Goal: Check status: Check status

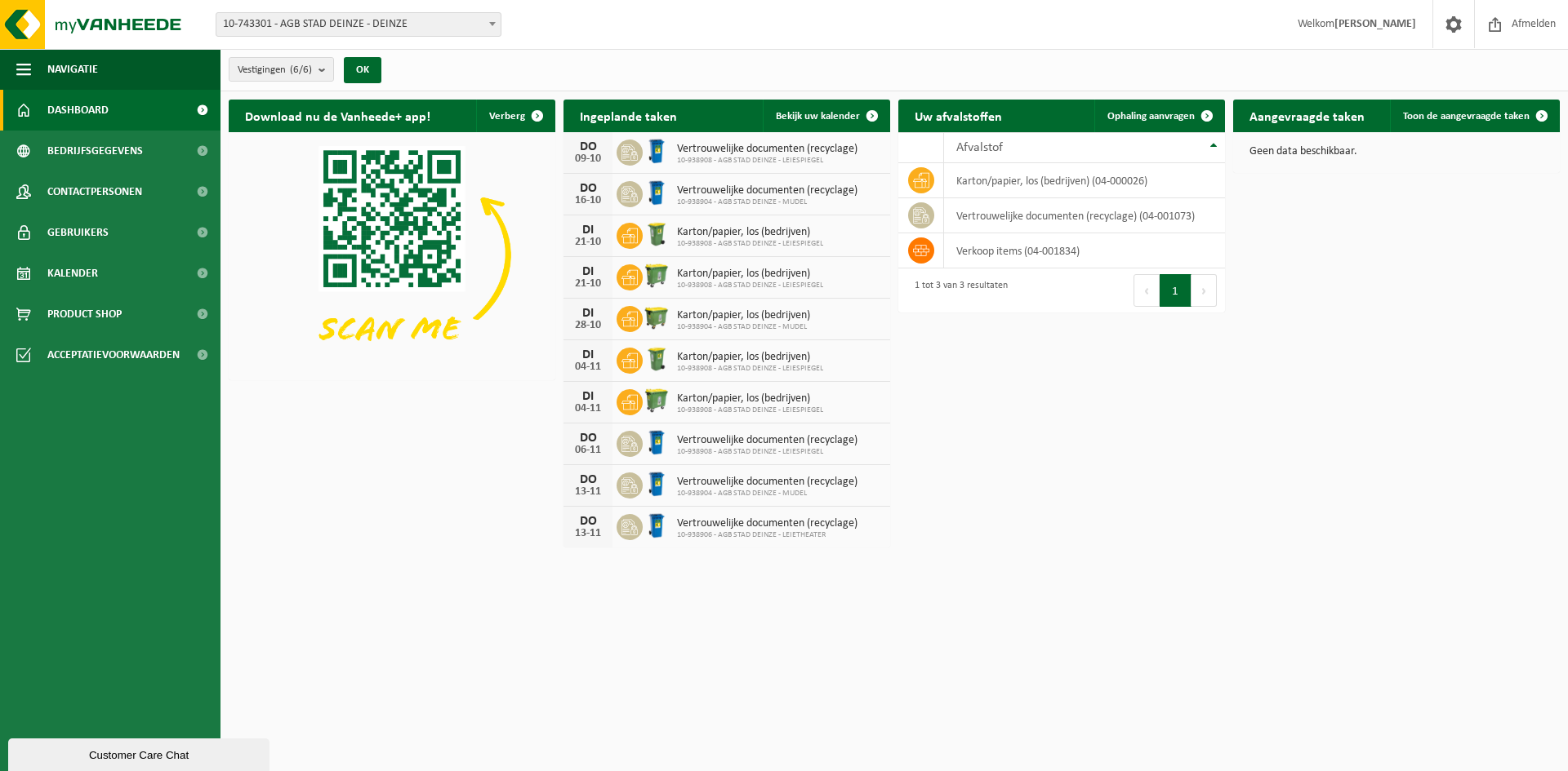
click at [378, 30] on span "10-743301 - AGB STAD DEINZE - DEINZE" at bounding box center [359, 25] width 285 height 23
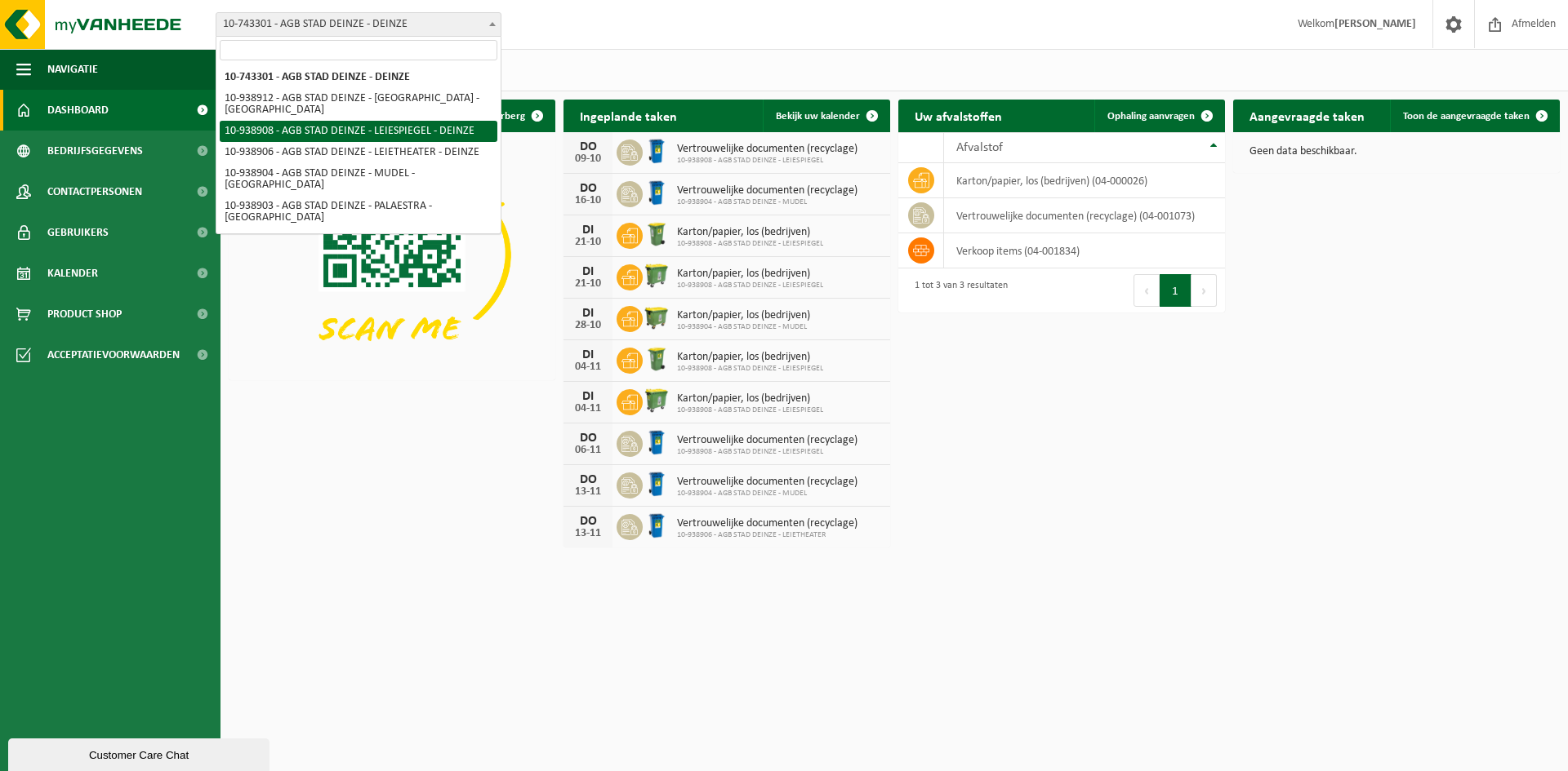
select select "138162"
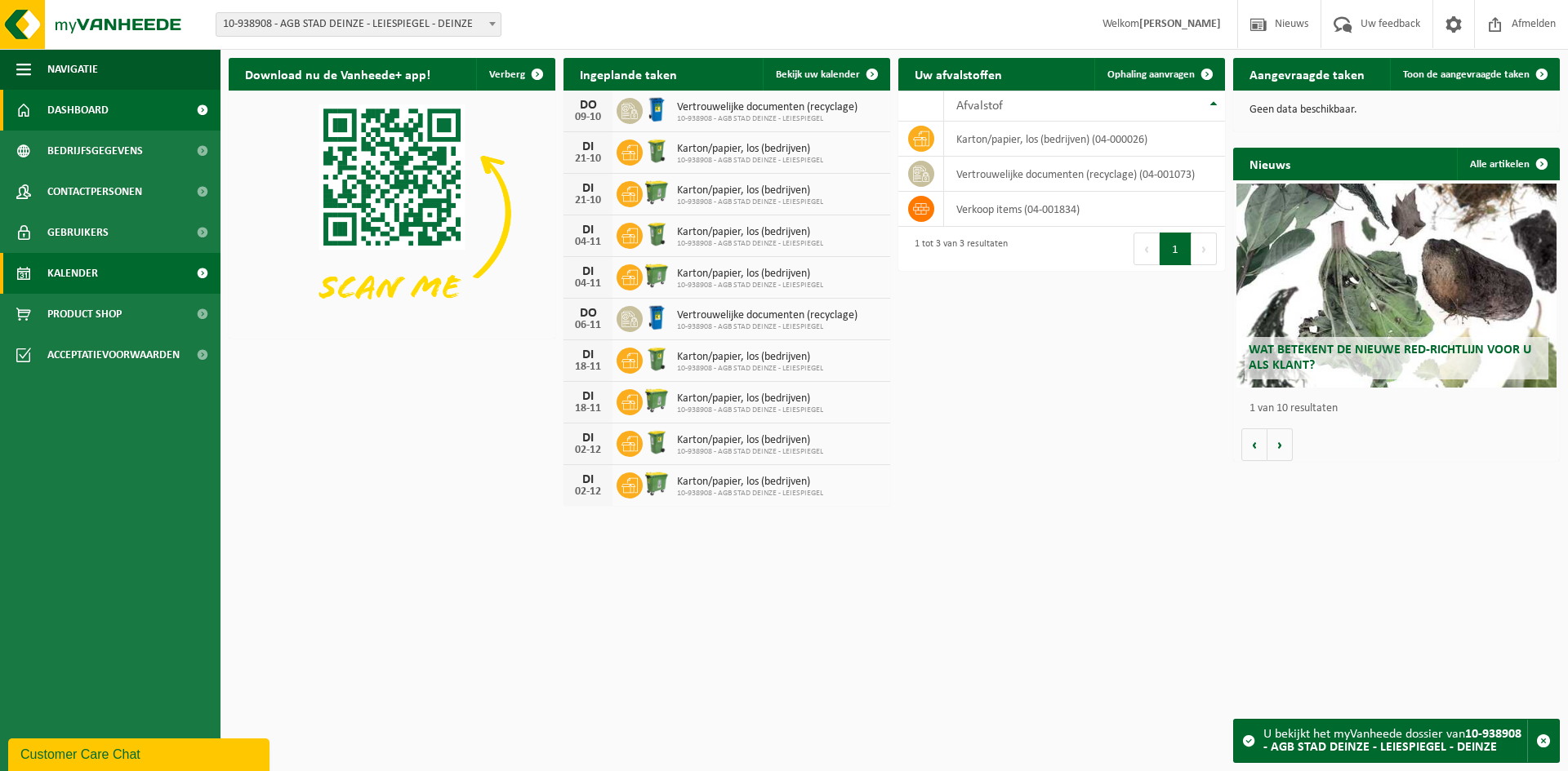
click at [95, 273] on span "Kalender" at bounding box center [72, 273] width 51 height 40
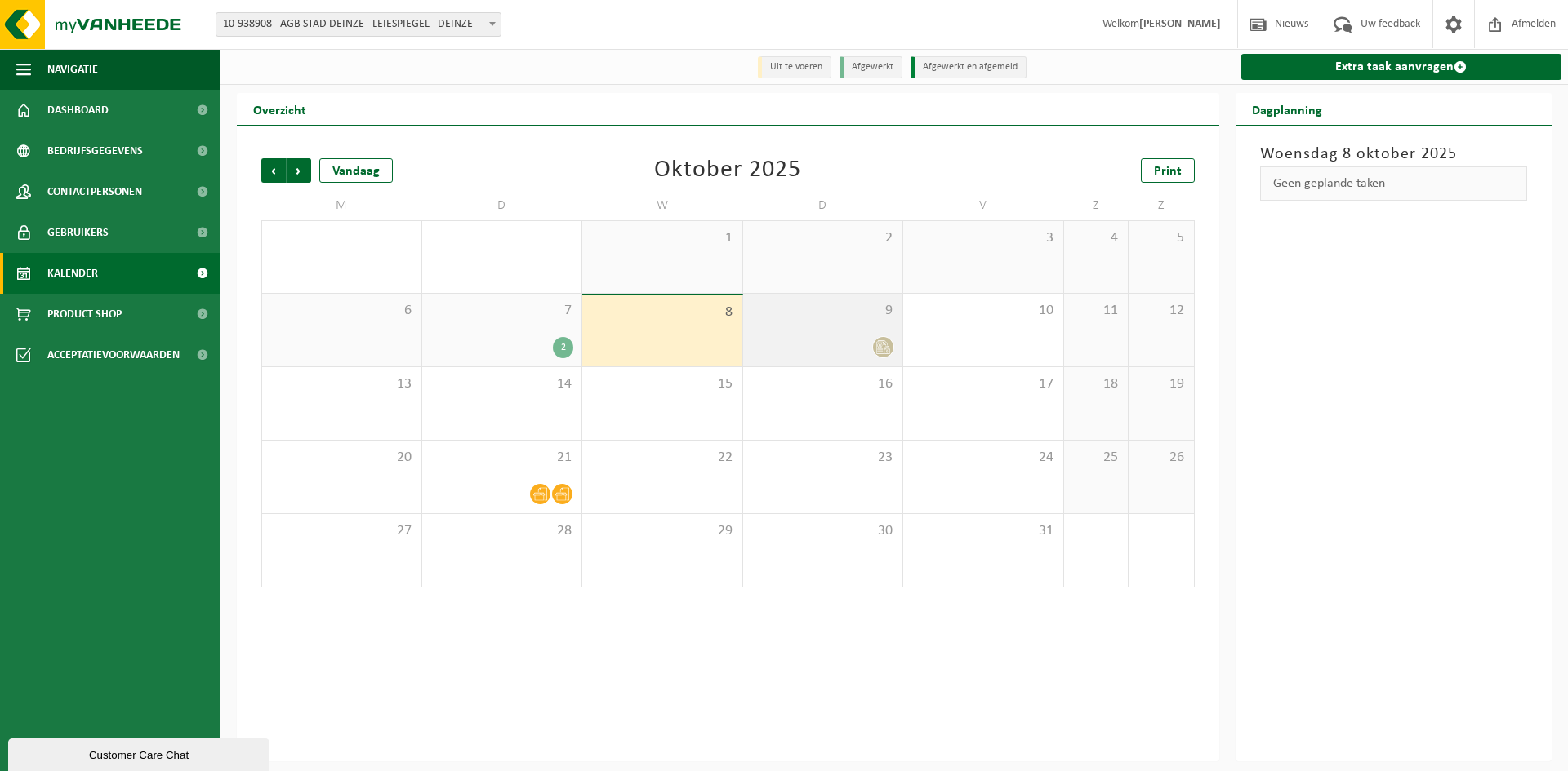
click at [880, 346] on icon at bounding box center [883, 347] width 13 height 13
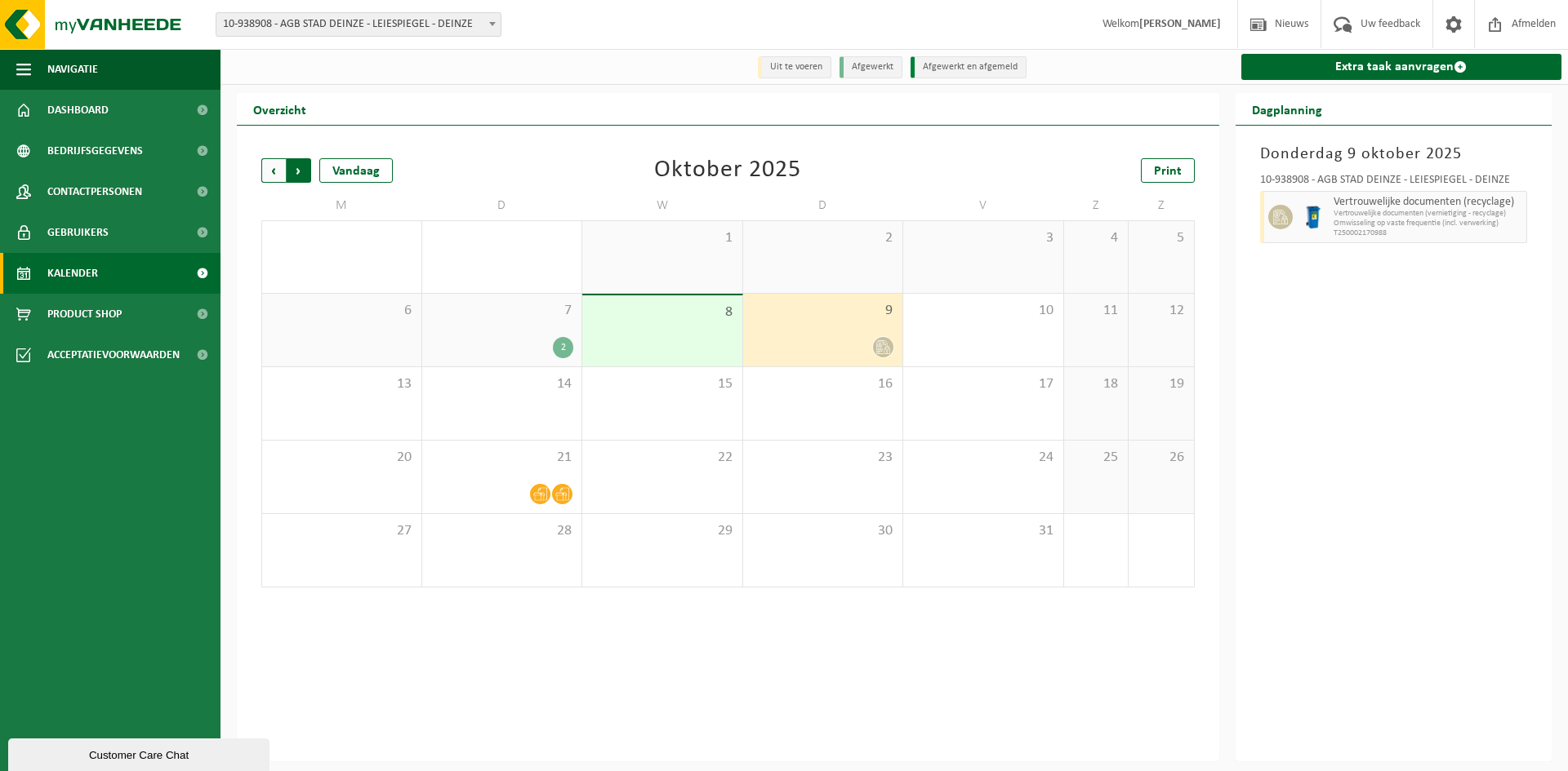
click at [278, 169] on span "Vorige" at bounding box center [273, 170] width 24 height 24
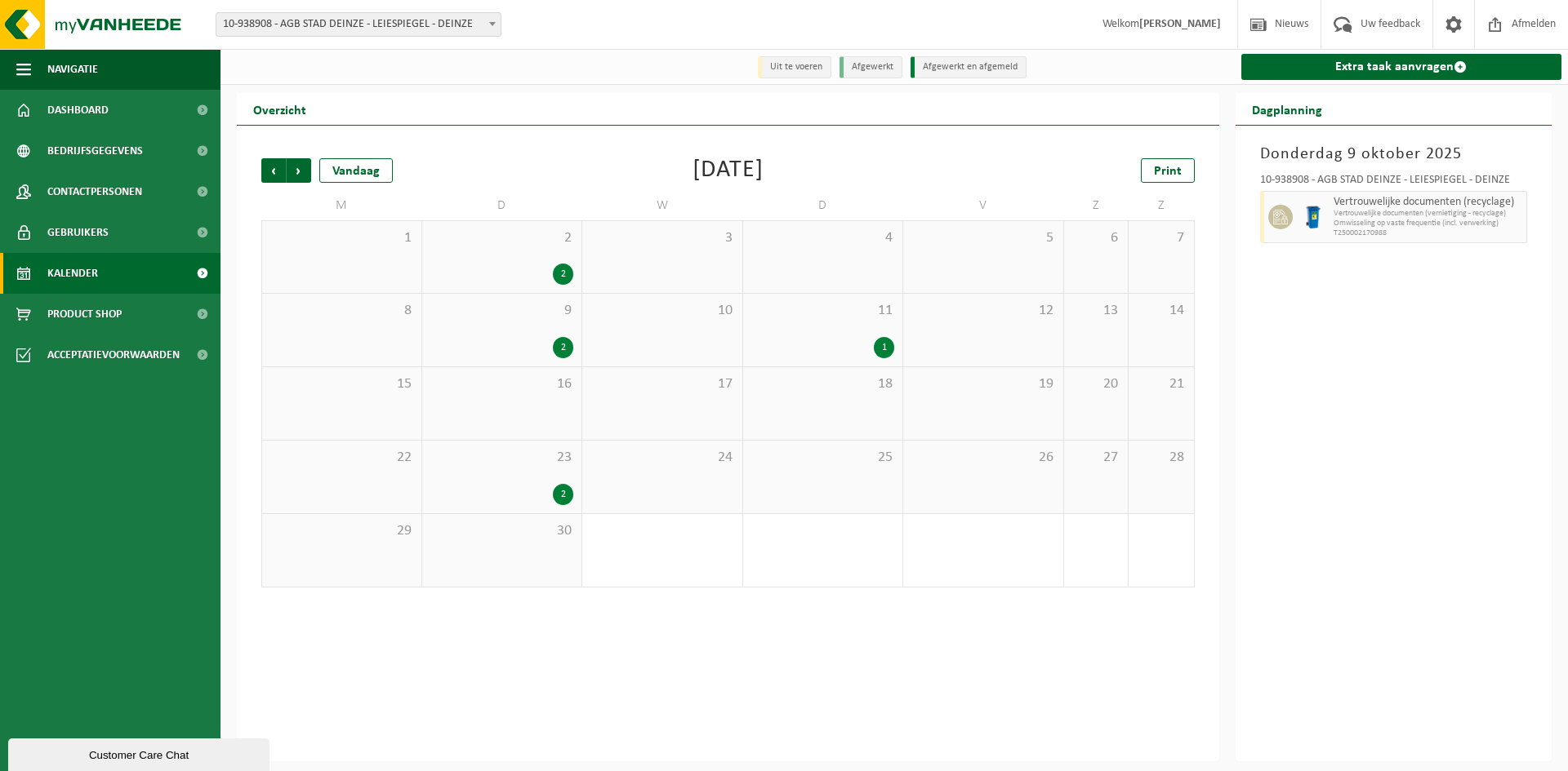
click at [882, 355] on div "1" at bounding box center [884, 348] width 20 height 21
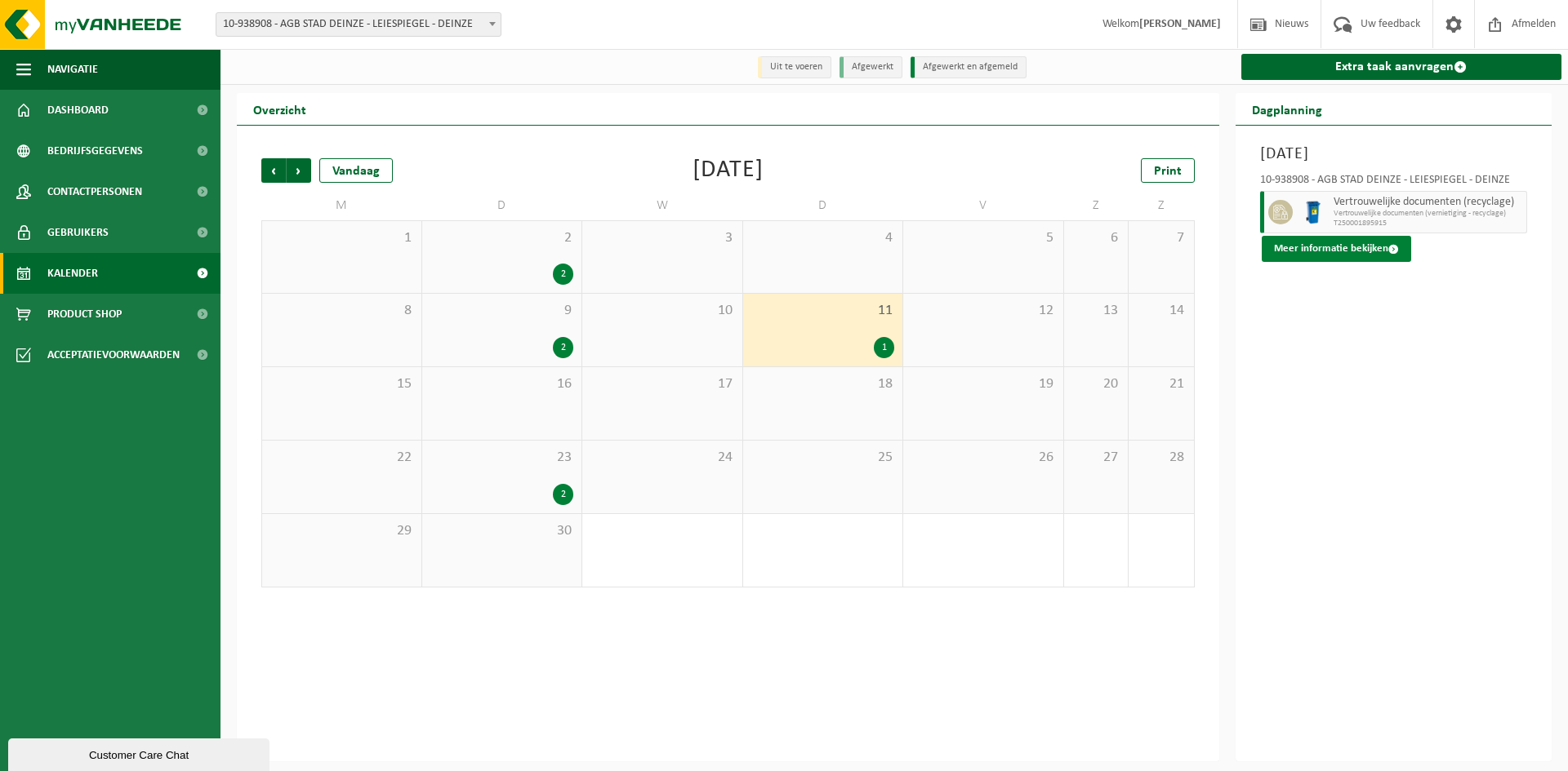
click at [1363, 255] on button "Meer informatie bekijken" at bounding box center [1336, 248] width 149 height 26
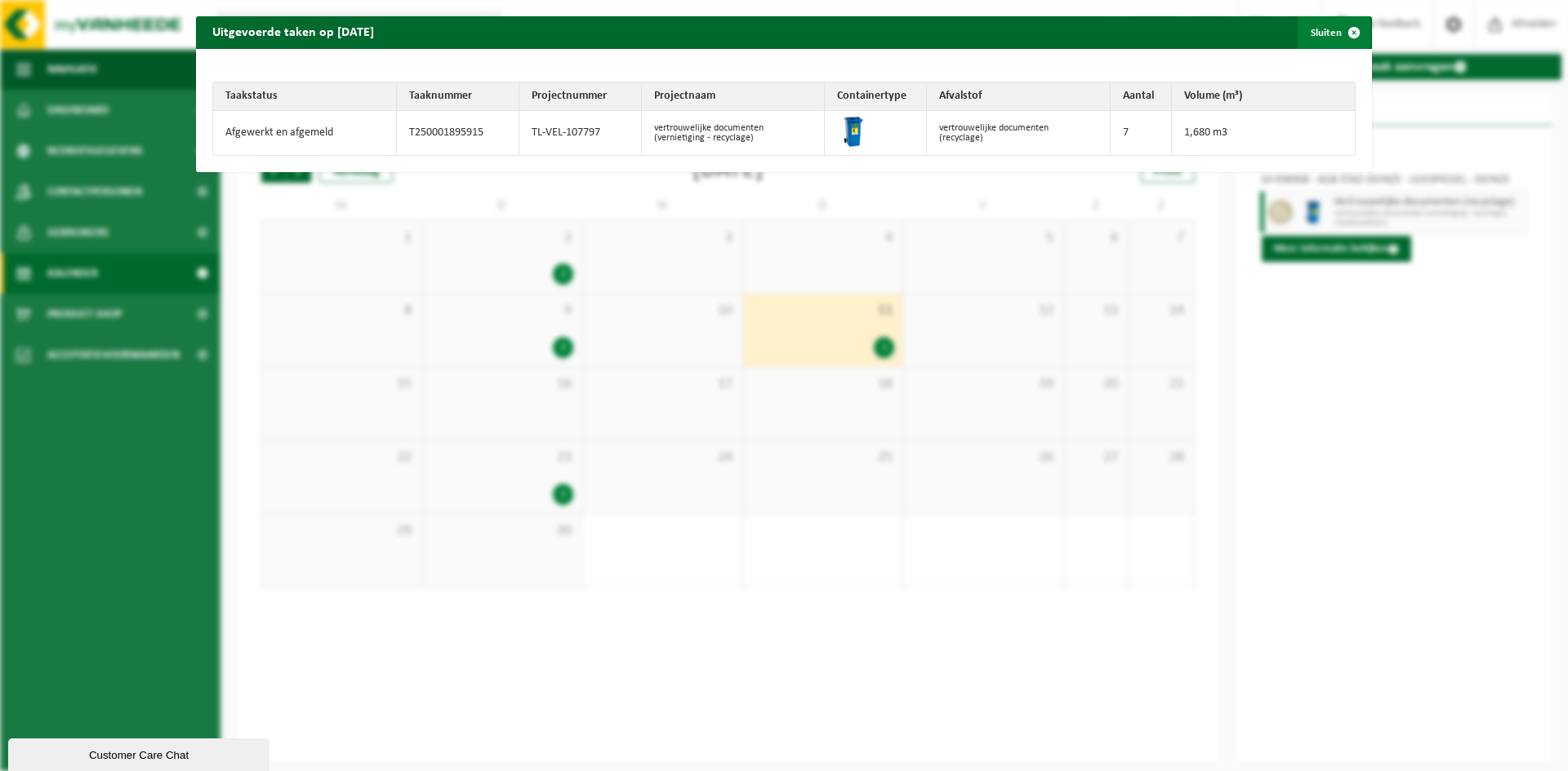
click at [1338, 35] on span "button" at bounding box center [1354, 33] width 33 height 33
